Goal: Task Accomplishment & Management: Manage account settings

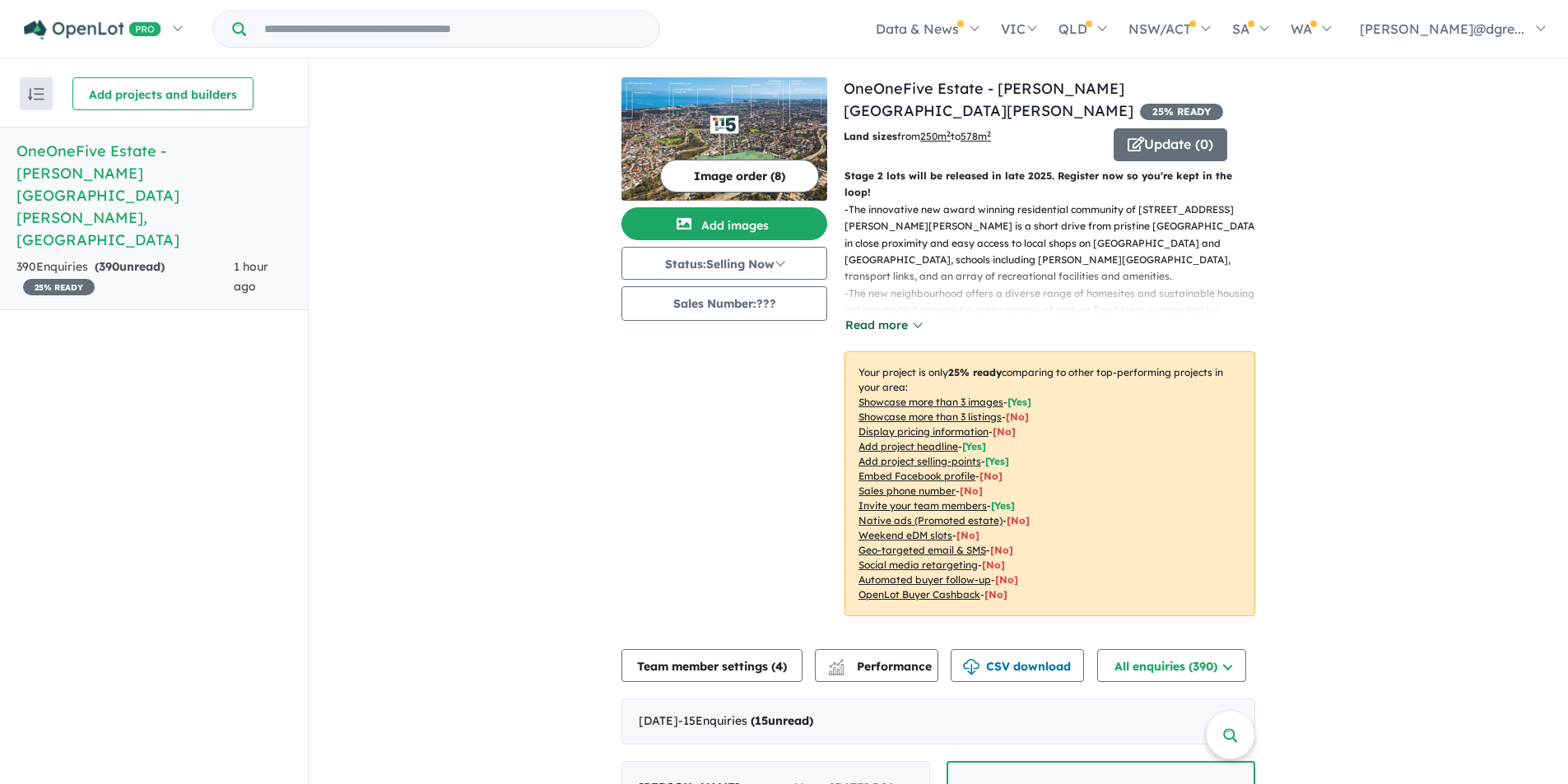
click at [905, 316] on button "Read more" at bounding box center [883, 325] width 77 height 19
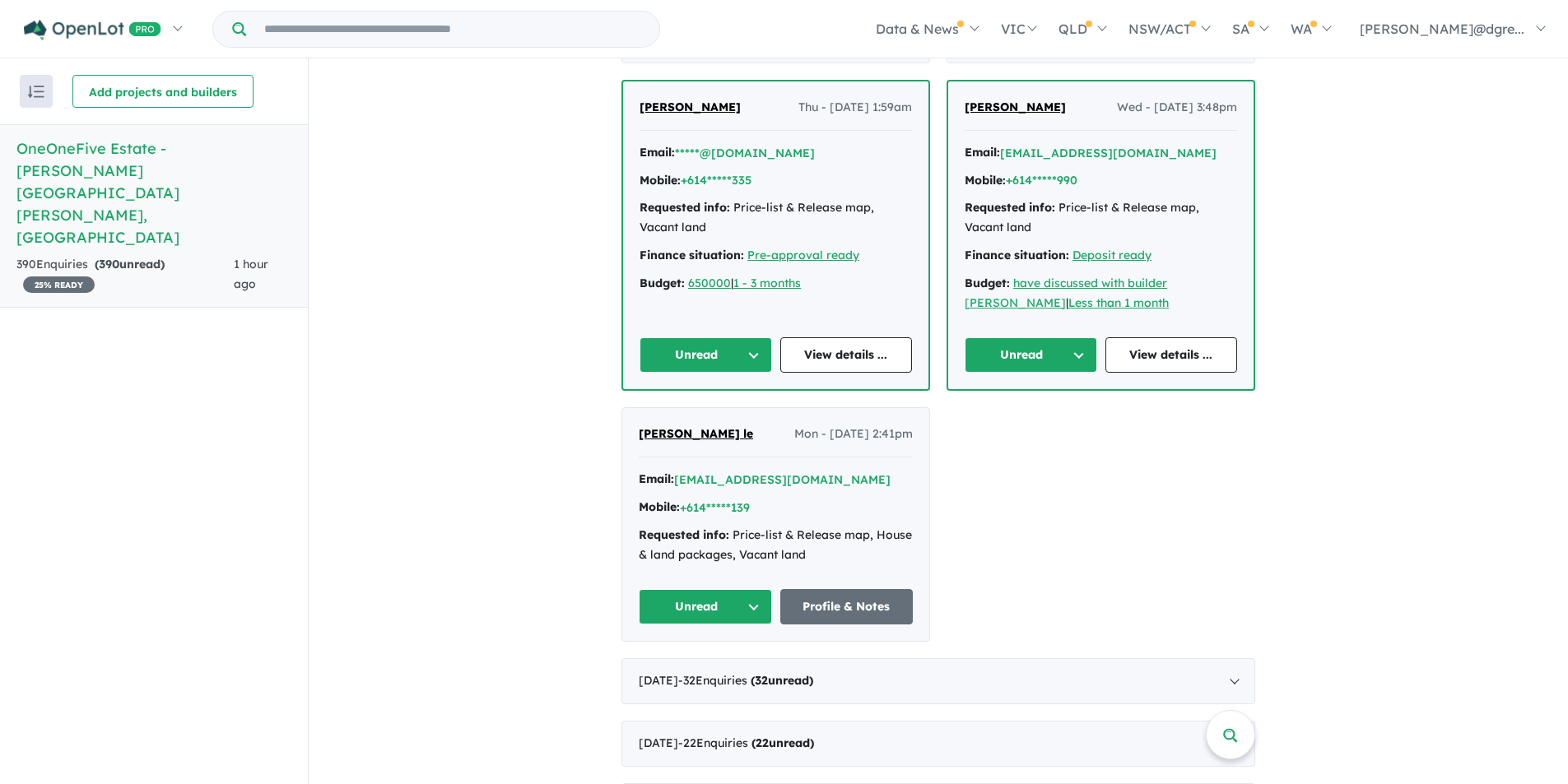
scroll to position [2632, 0]
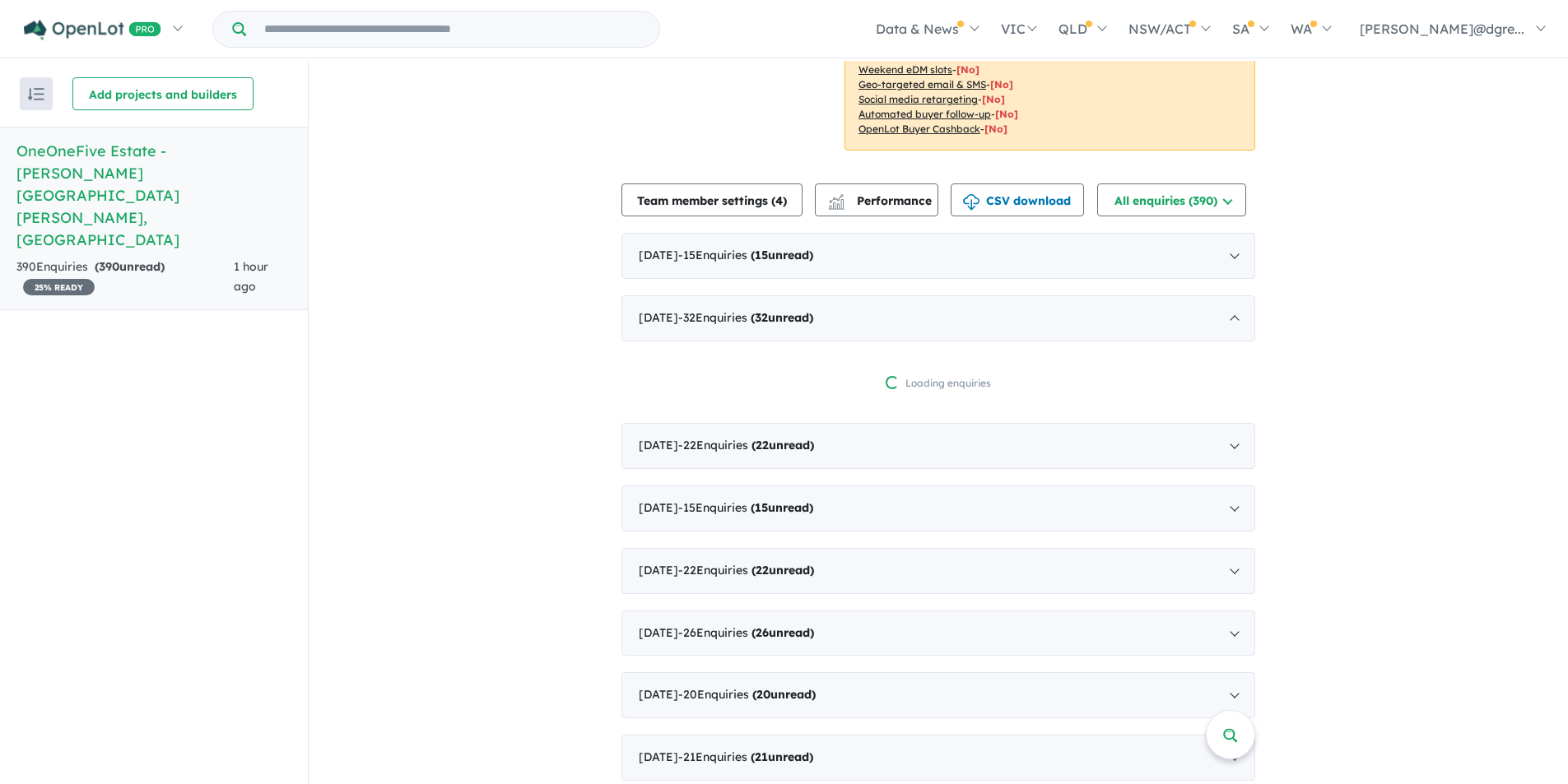
scroll to position [551, 0]
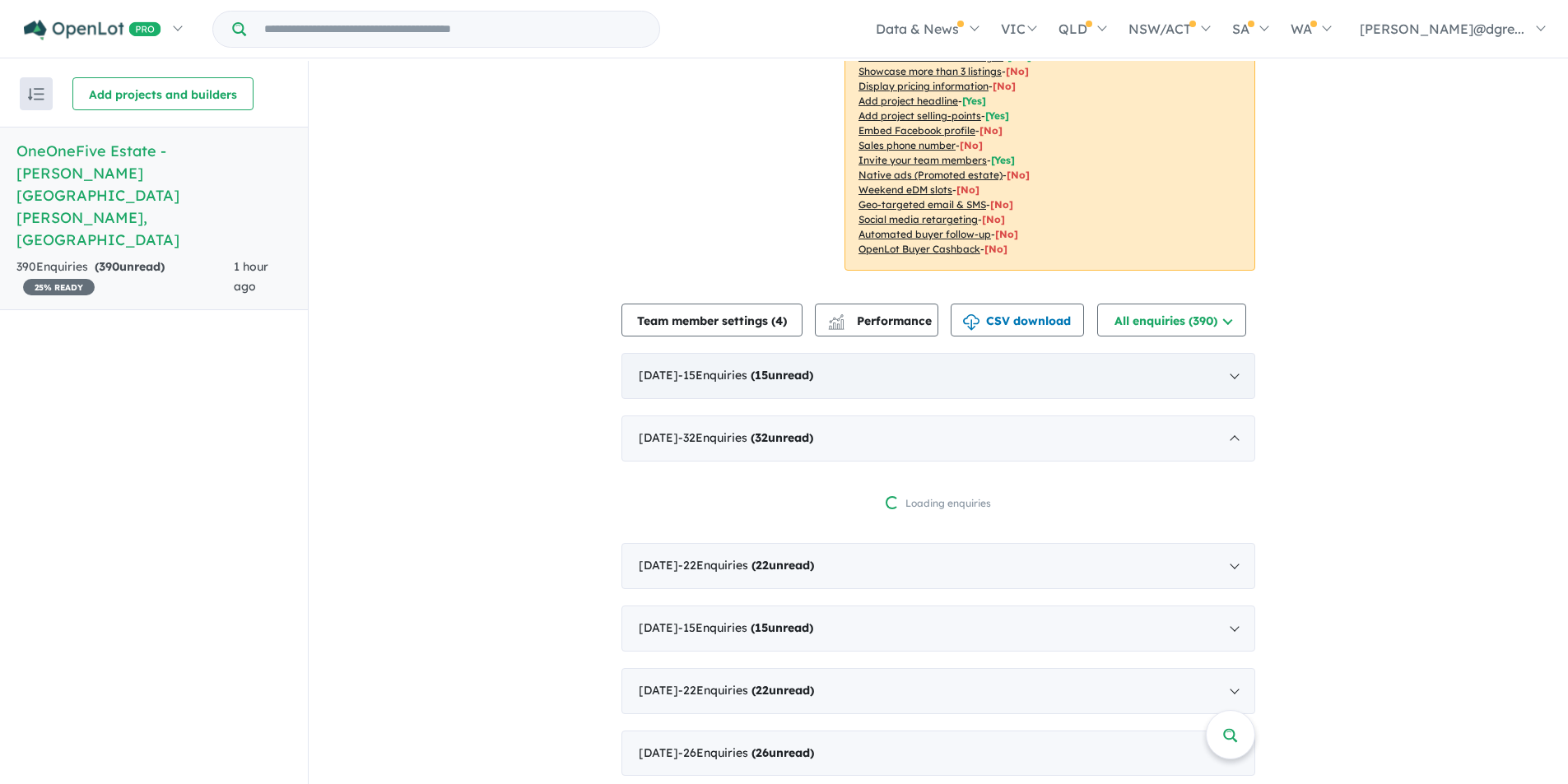
click at [943, 352] on div "September 2025 - 15 Enquir ies ( 15 unread)" at bounding box center [937, 375] width 634 height 46
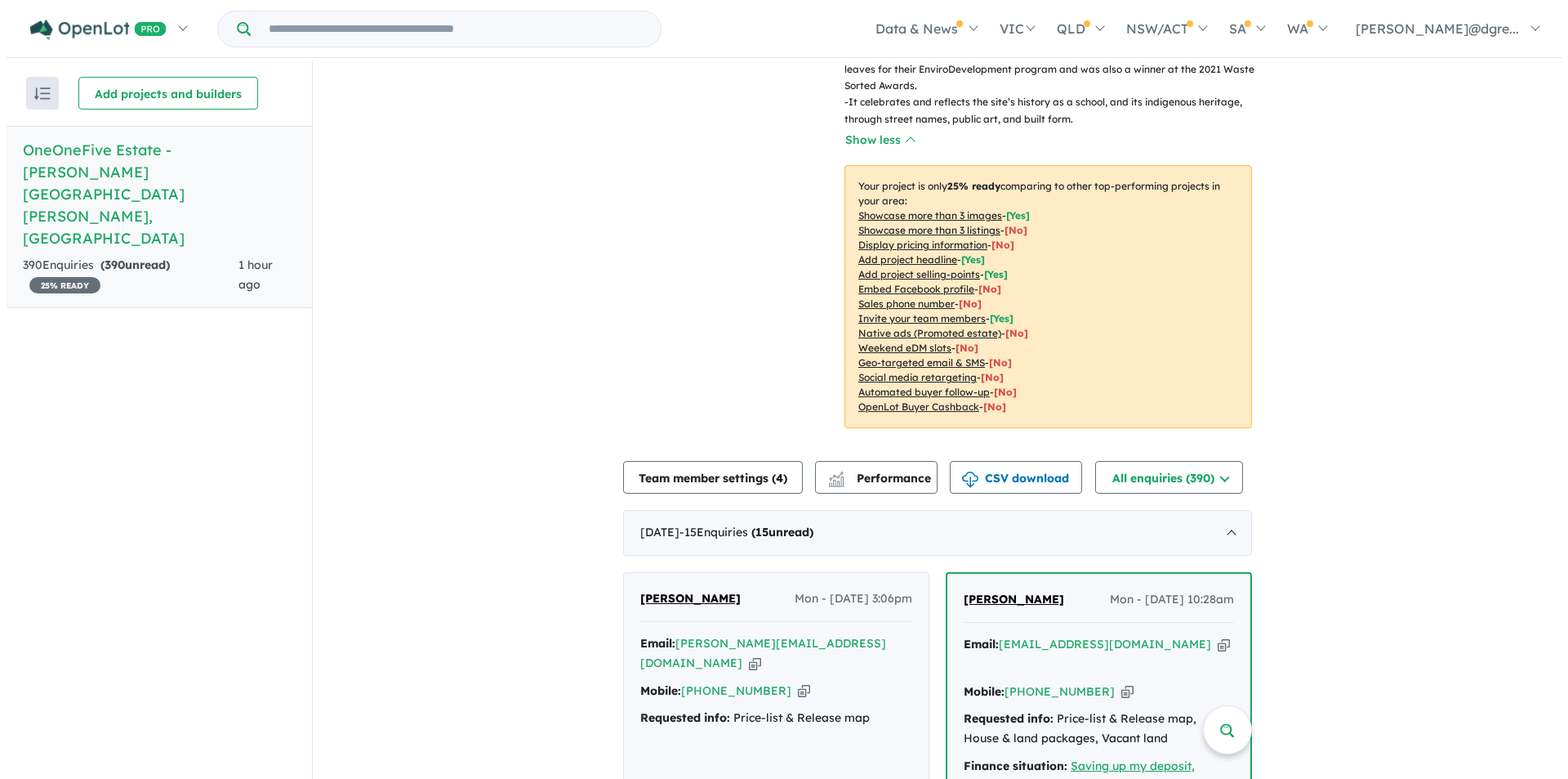
scroll to position [0, 0]
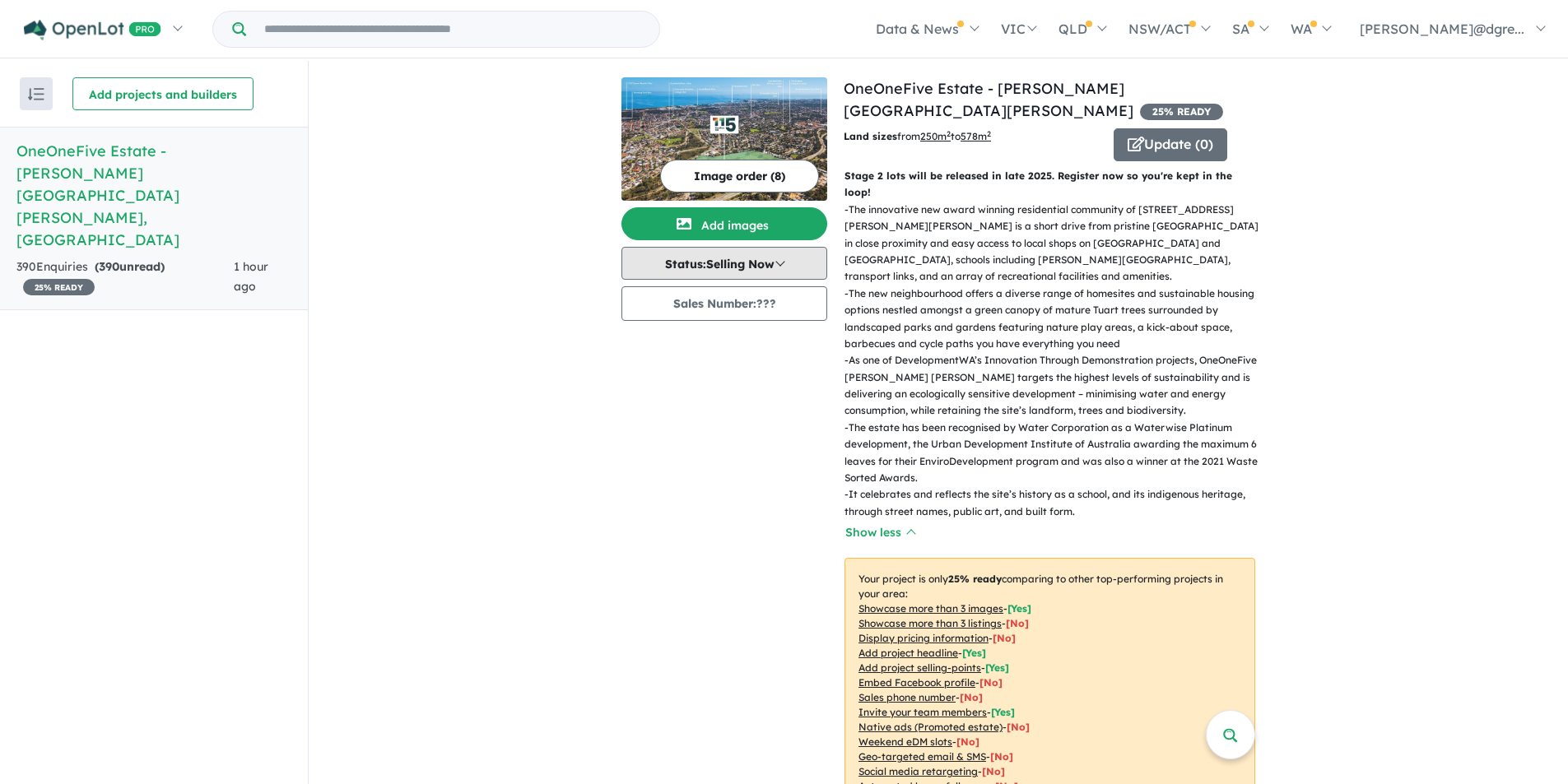
click at [695, 262] on button "Status: Selling Now" at bounding box center [724, 263] width 205 height 33
click at [769, 257] on button "Status: Selling Now" at bounding box center [724, 263] width 205 height 33
click at [693, 336] on button "Coming Soon" at bounding box center [683, 339] width 122 height 38
click at [780, 305] on button "Sales Number: ???" at bounding box center [724, 303] width 205 height 35
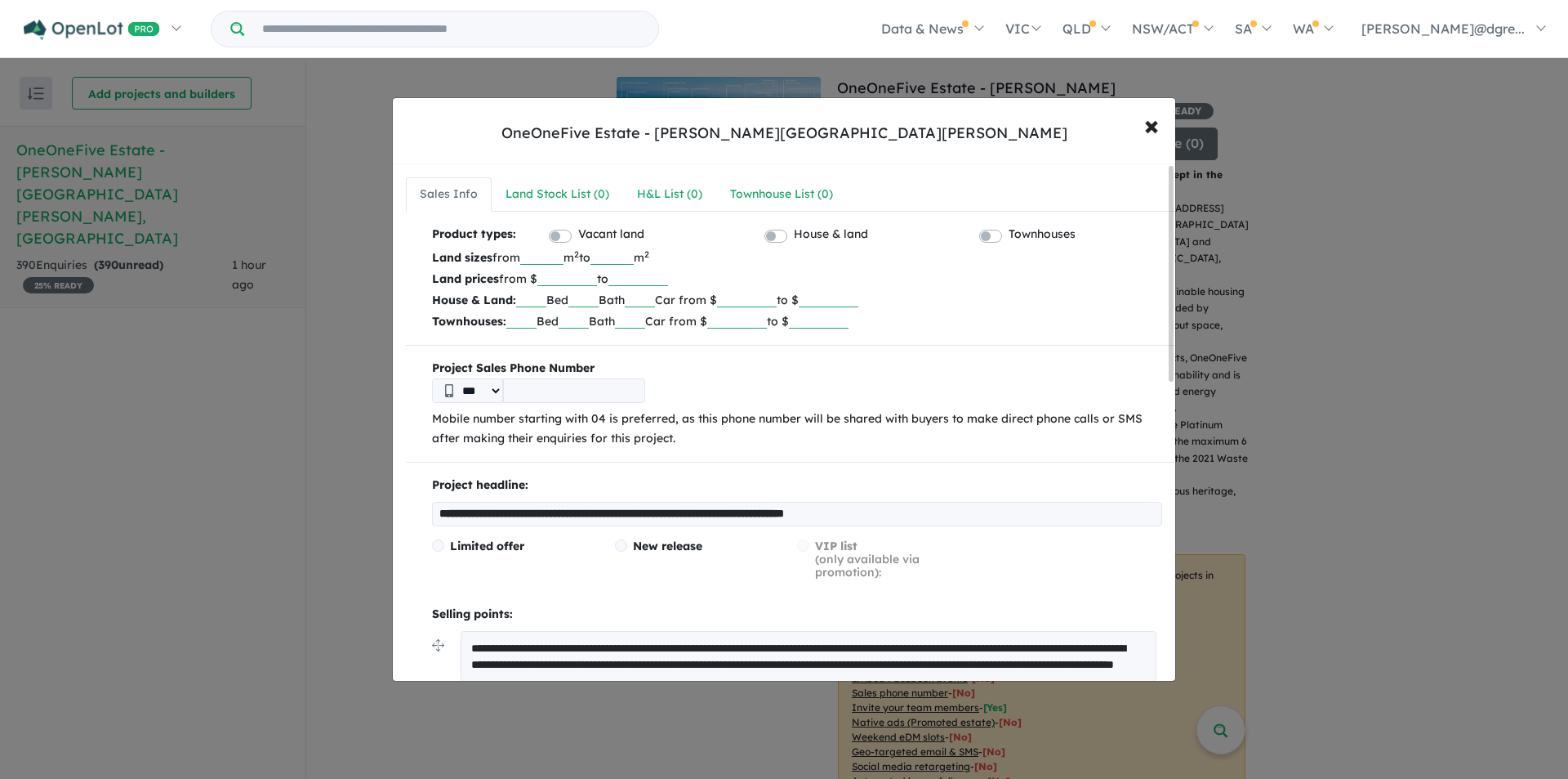
drag, startPoint x: 658, startPoint y: 257, endPoint x: 638, endPoint y: 257, distance: 20.0
click at [634, 257] on input "***" at bounding box center [613, 256] width 43 height 16
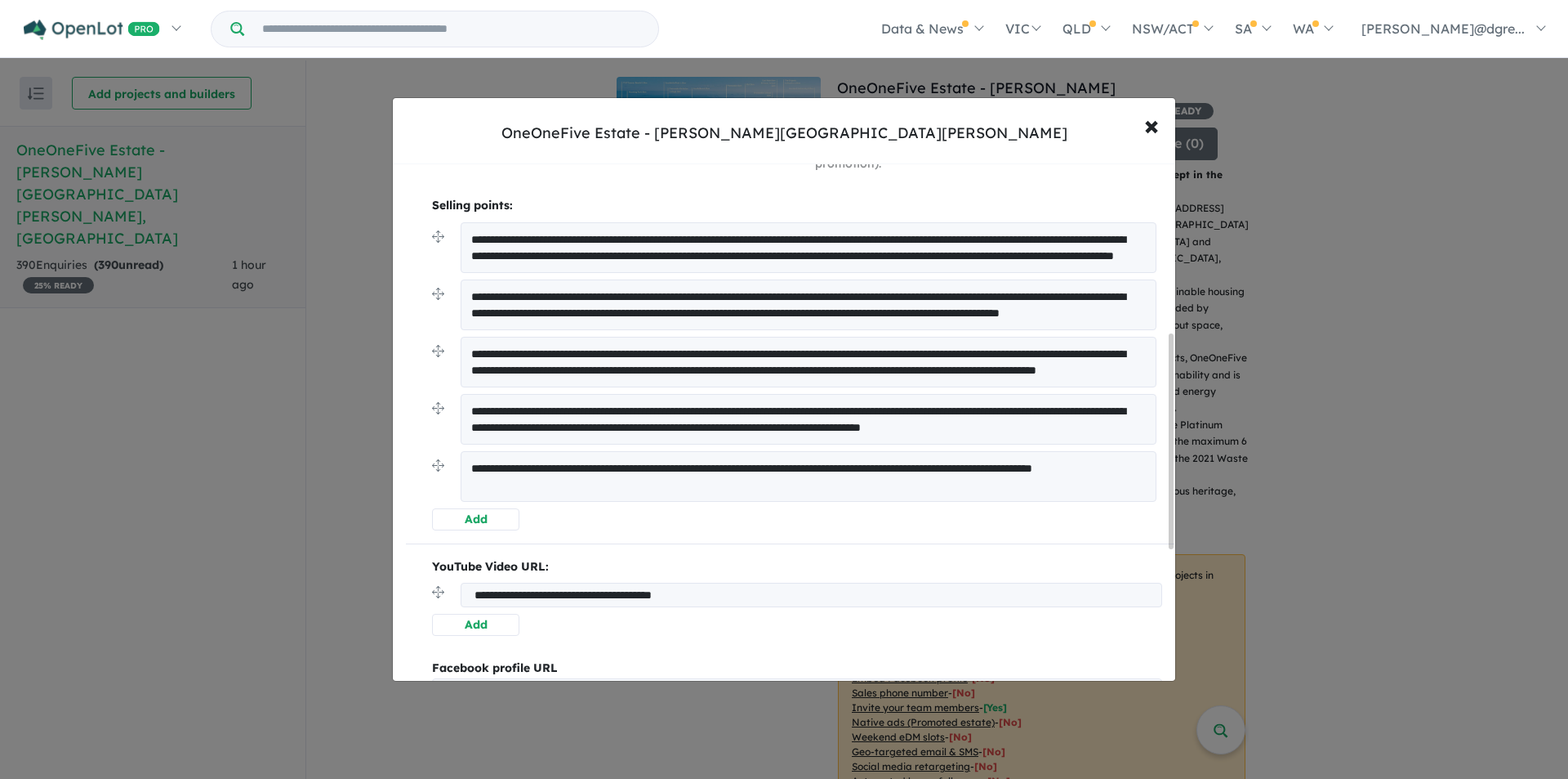
scroll to position [726, 0]
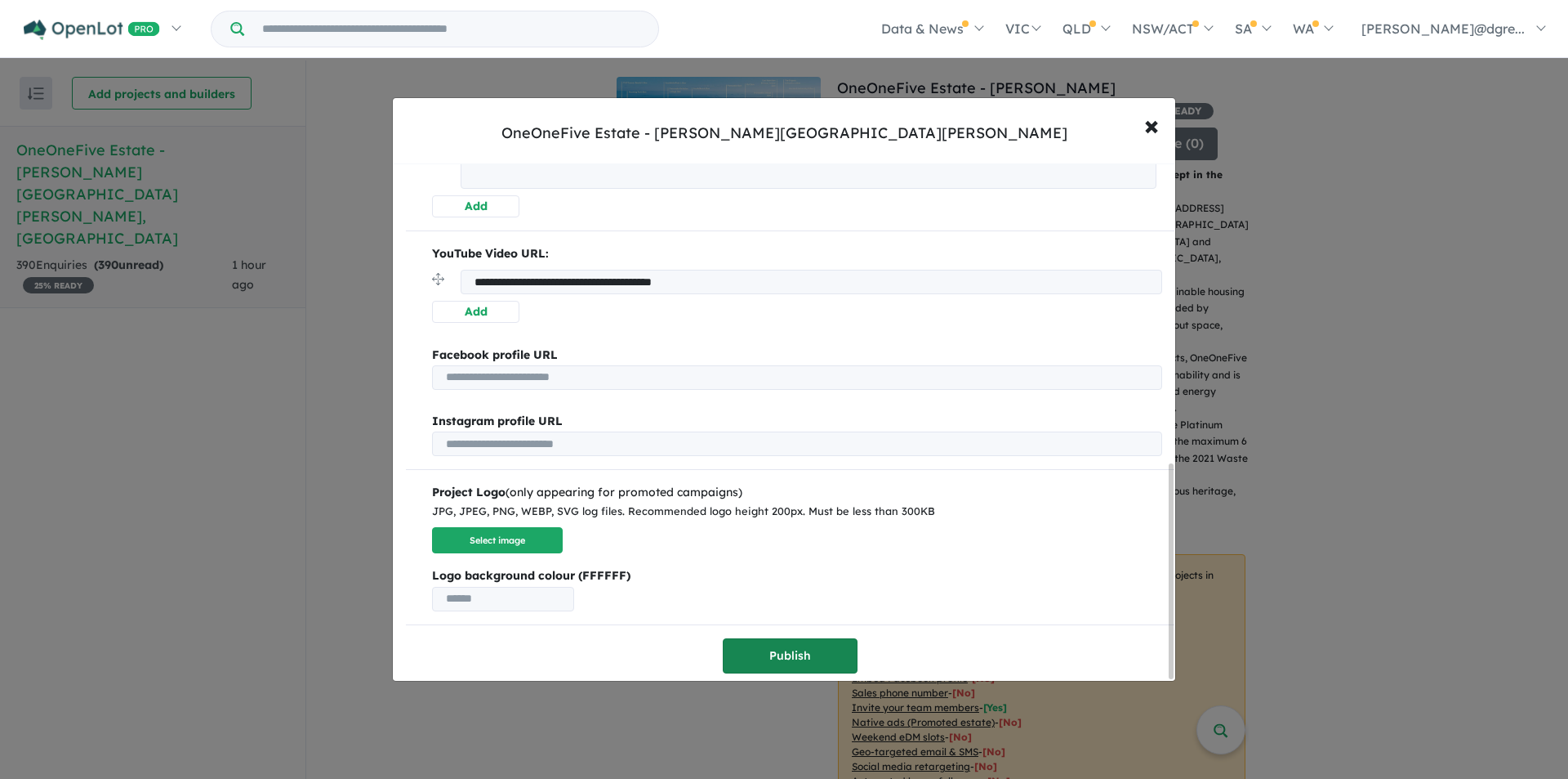
type input "***"
click at [760, 645] on button "Publish" at bounding box center [789, 655] width 134 height 35
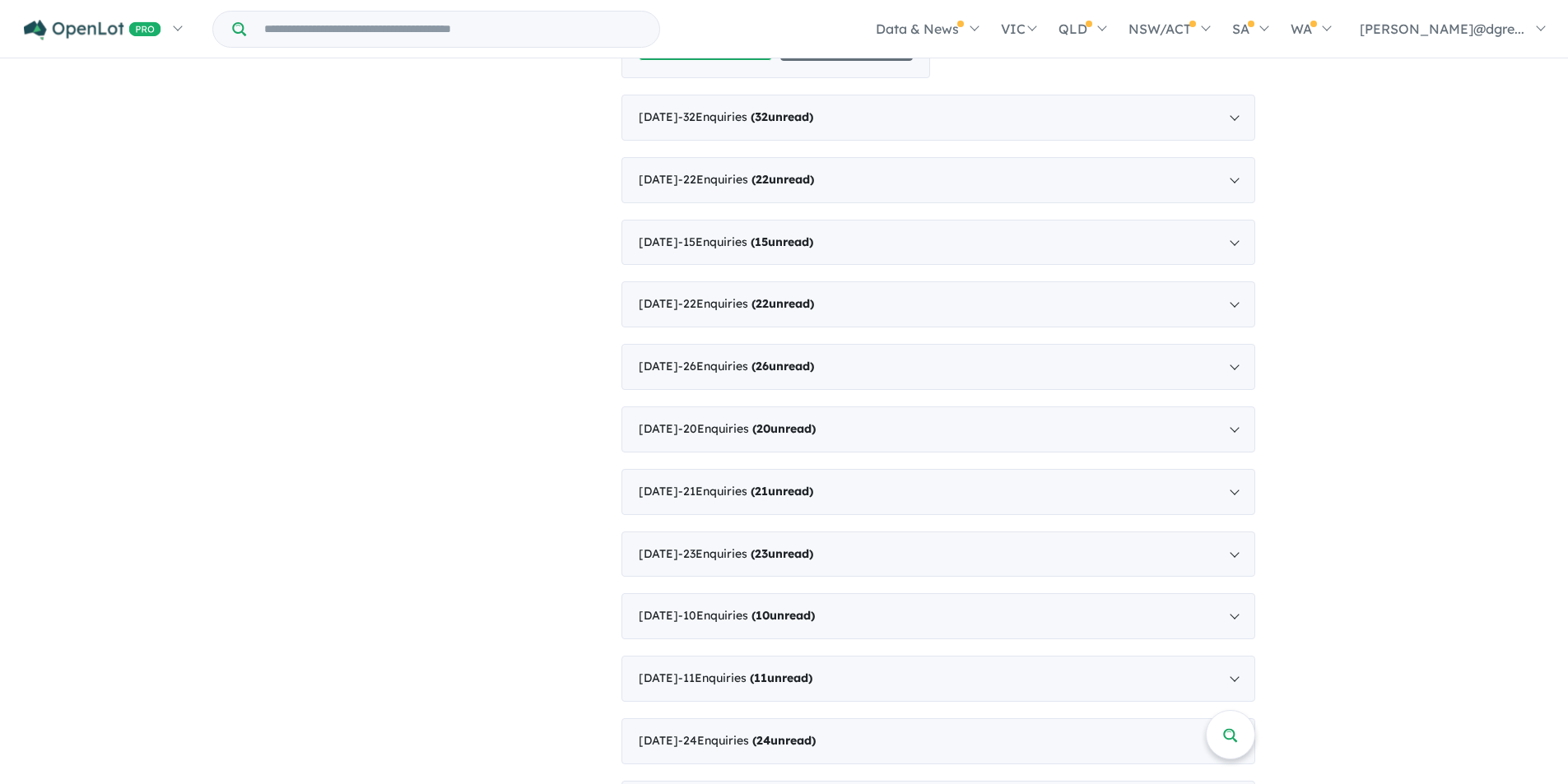
scroll to position [3290, 0]
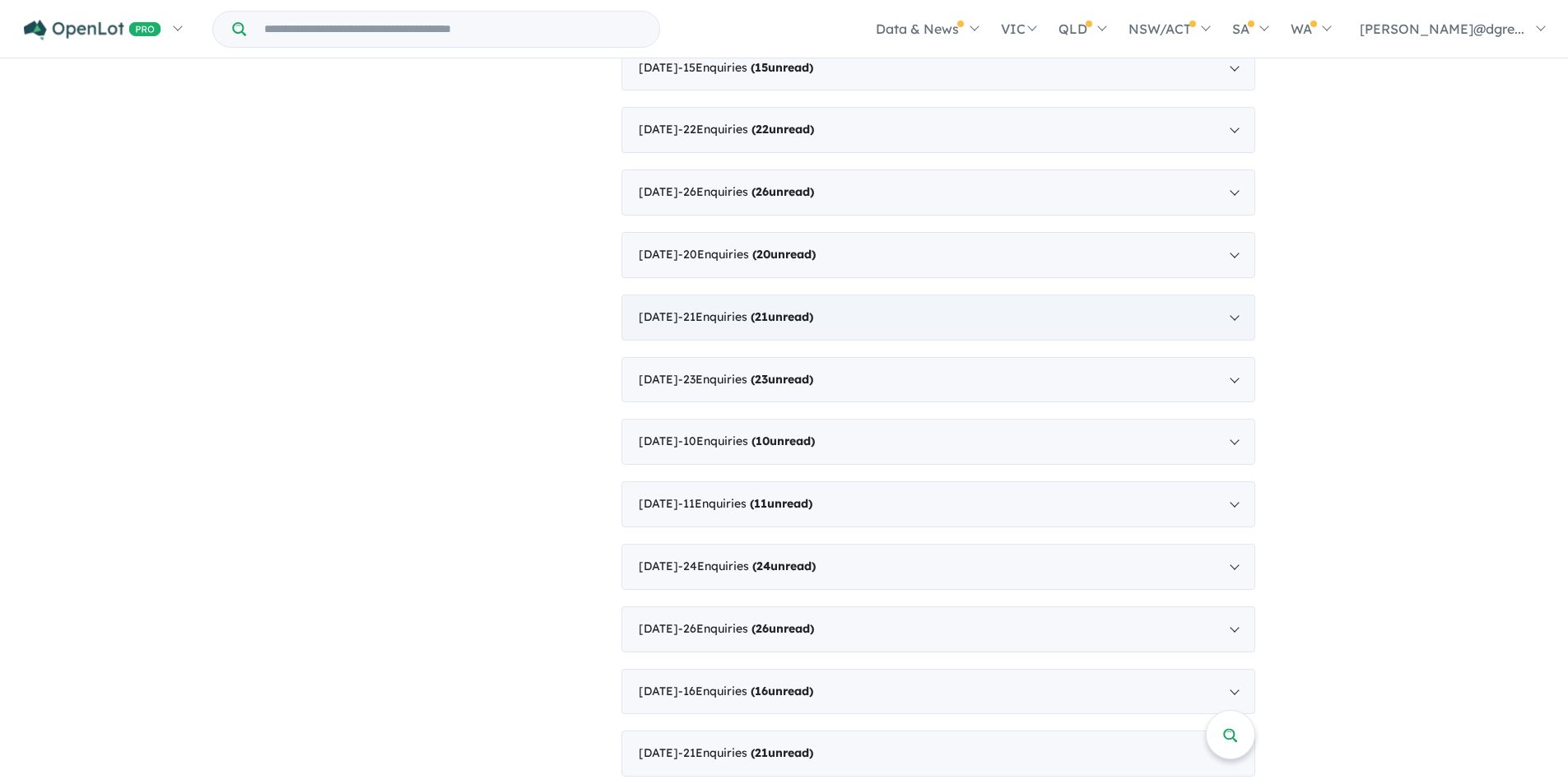
click at [813, 309] on strong "( 21 unread)" at bounding box center [782, 316] width 63 height 15
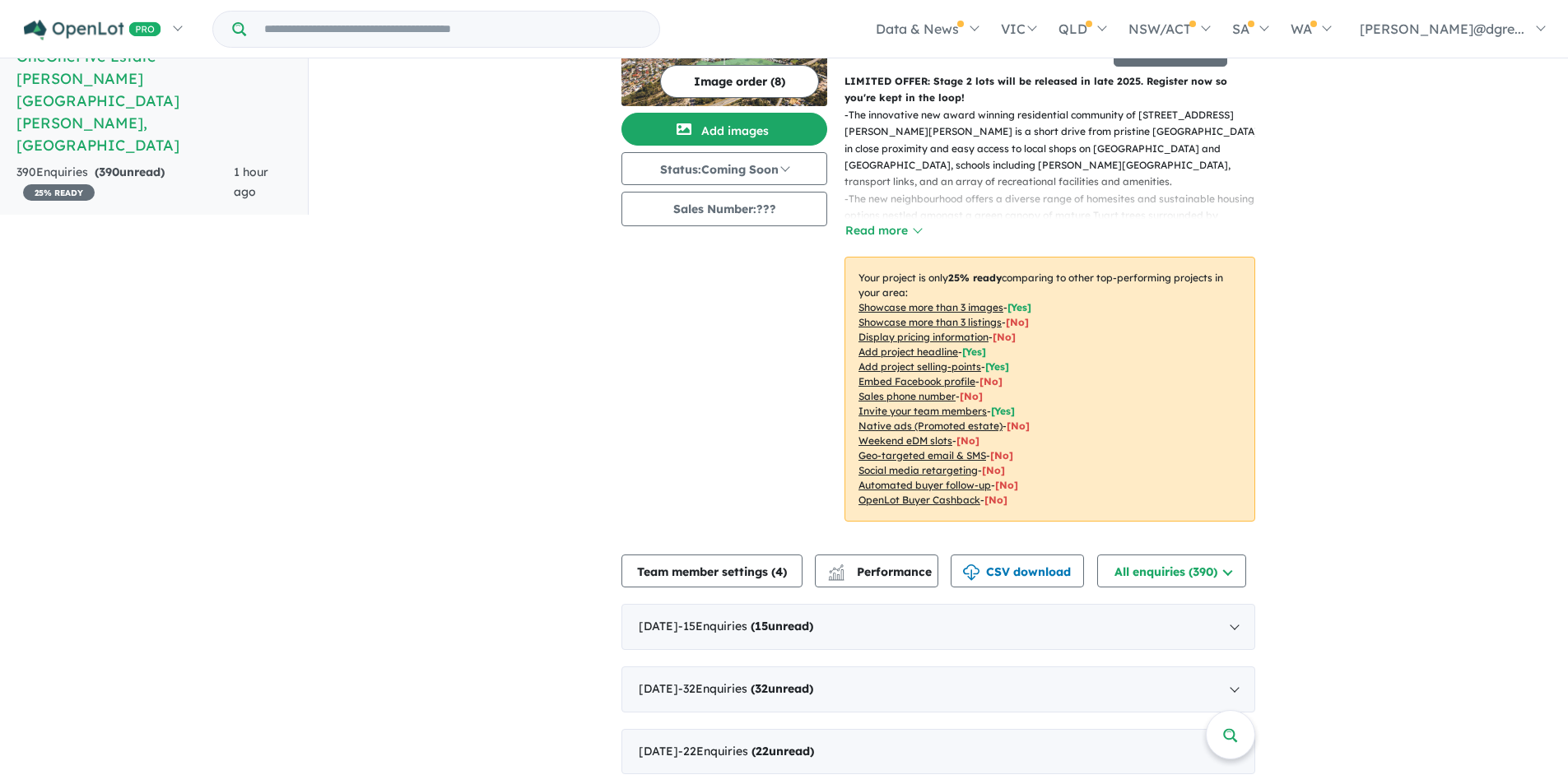
scroll to position [0, 0]
